Goal: Task Accomplishment & Management: Manage account settings

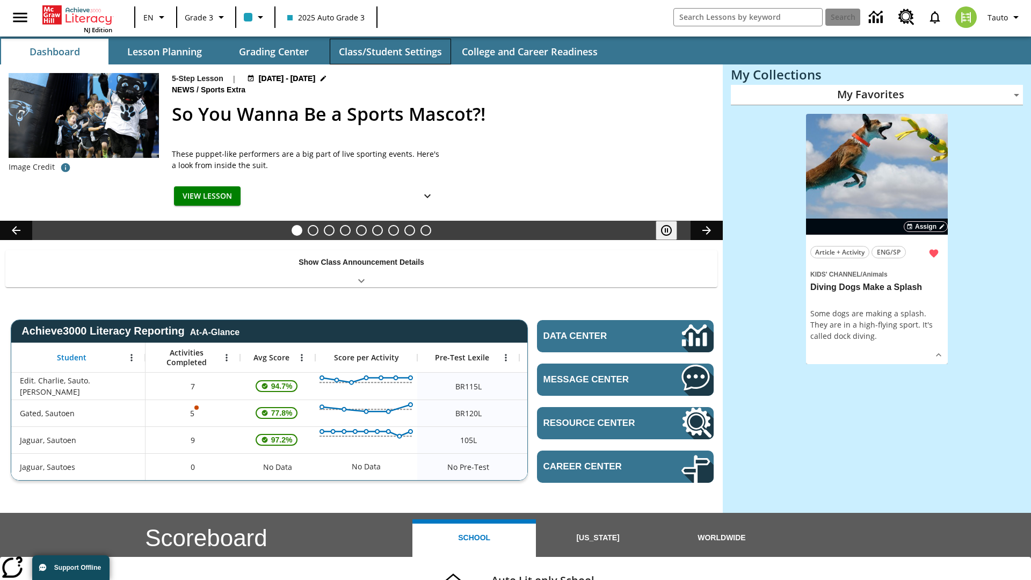
click at [390, 52] on button "Class/Student Settings" at bounding box center [390, 52] width 121 height 26
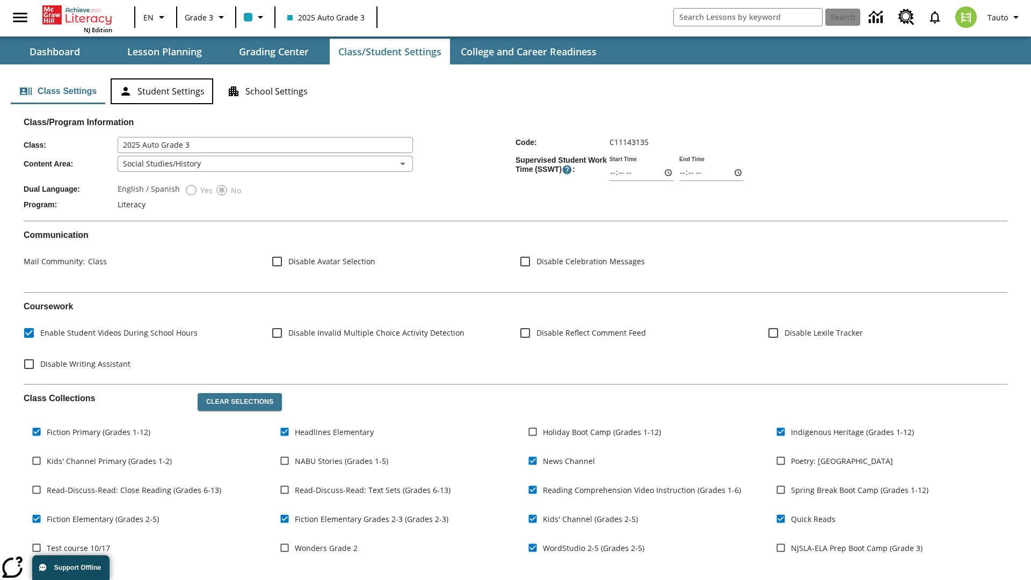
click at [162, 91] on button "Student Settings" at bounding box center [162, 91] width 103 height 26
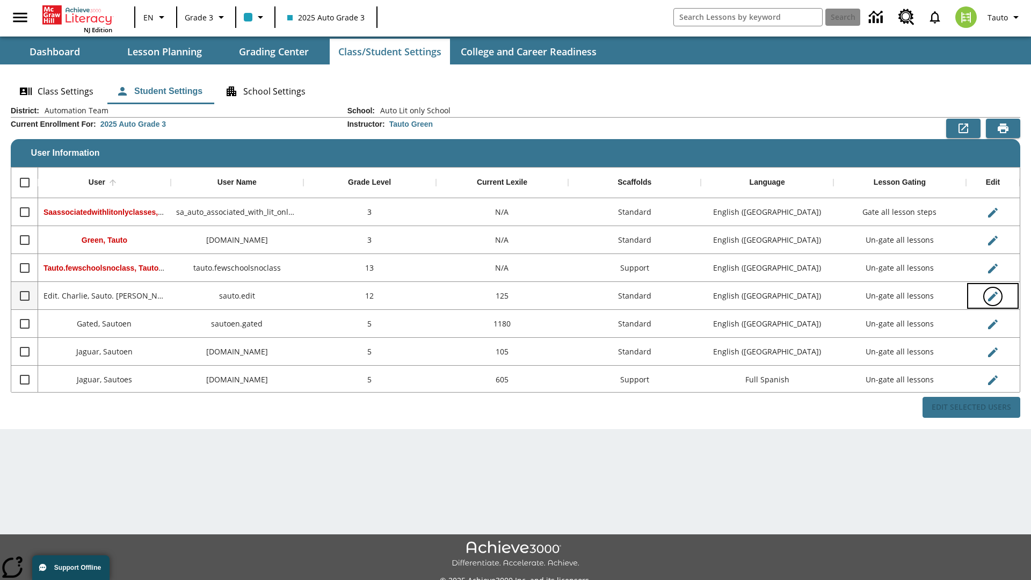
click at [993, 296] on icon "Edit User" at bounding box center [993, 297] width 10 height 10
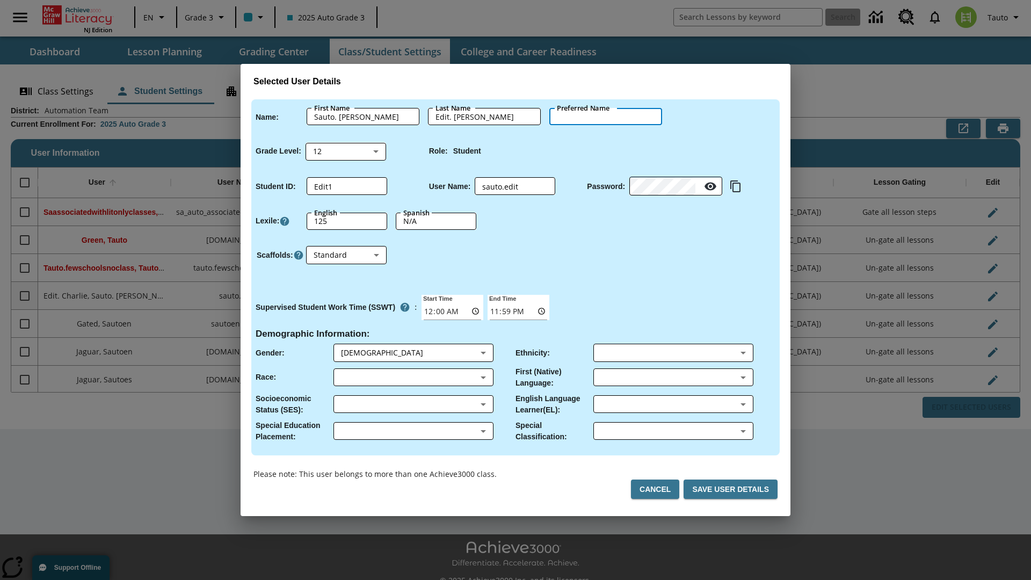
type input "Jermain"
click at [660, 489] on button "Cancel" at bounding box center [655, 490] width 48 height 20
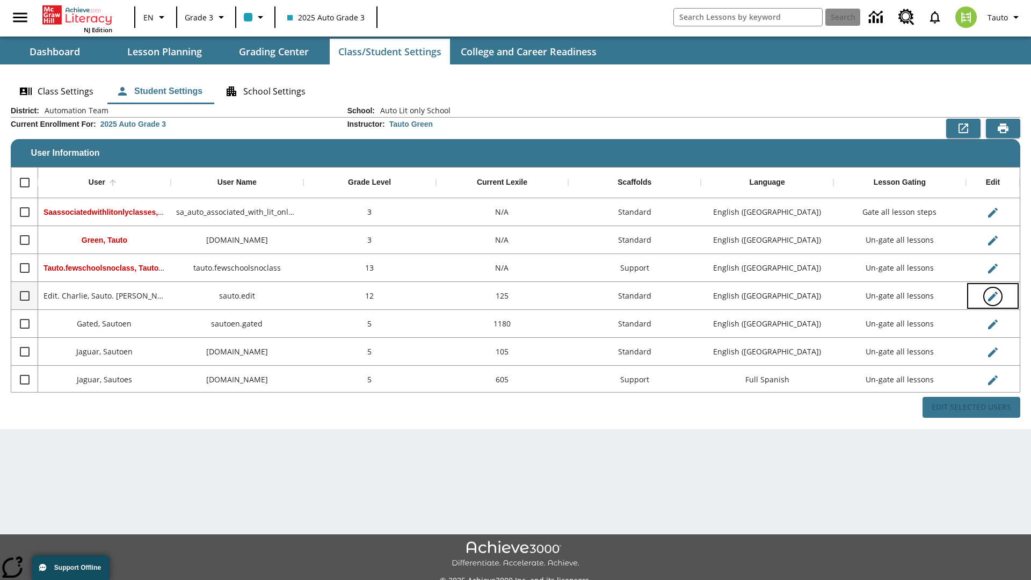
click at [993, 296] on icon "Edit User" at bounding box center [993, 297] width 10 height 10
